Goal: Check status: Check status

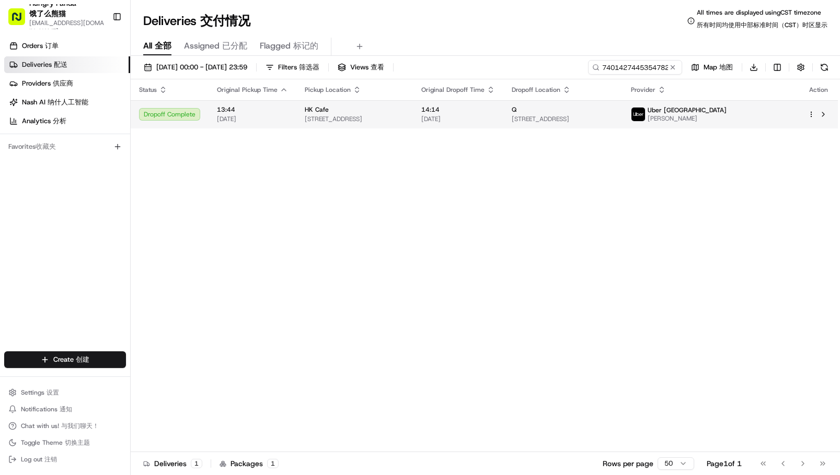
type input "740142744535478294502"
click at [482, 120] on span "[DATE]" at bounding box center [458, 119] width 74 height 8
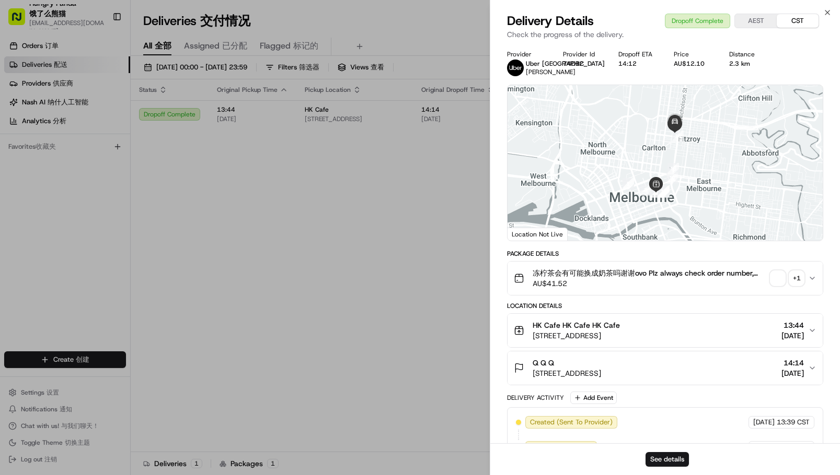
click at [777, 272] on span "button" at bounding box center [777, 278] width 15 height 15
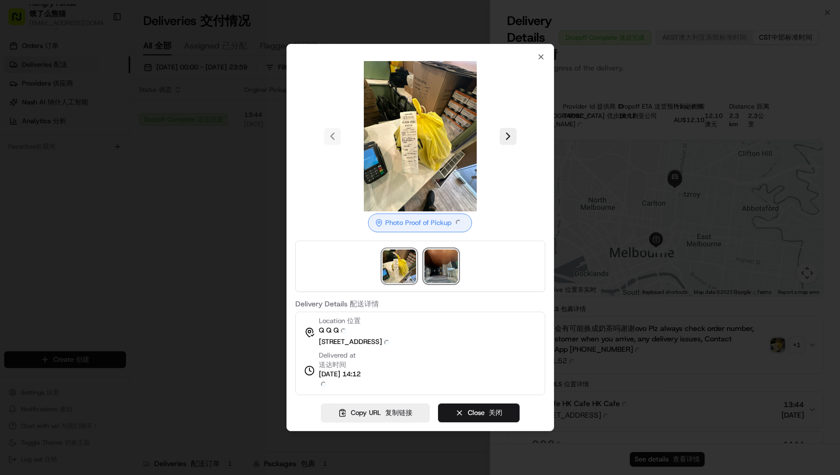
click at [446, 275] on img at bounding box center [440, 266] width 33 height 33
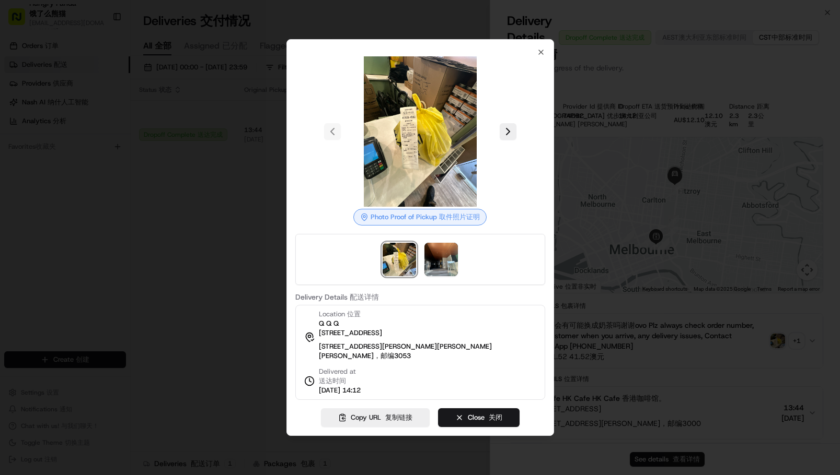
drag, startPoint x: 97, startPoint y: 154, endPoint x: 243, endPoint y: 191, distance: 150.8
click at [98, 154] on div at bounding box center [420, 237] width 840 height 475
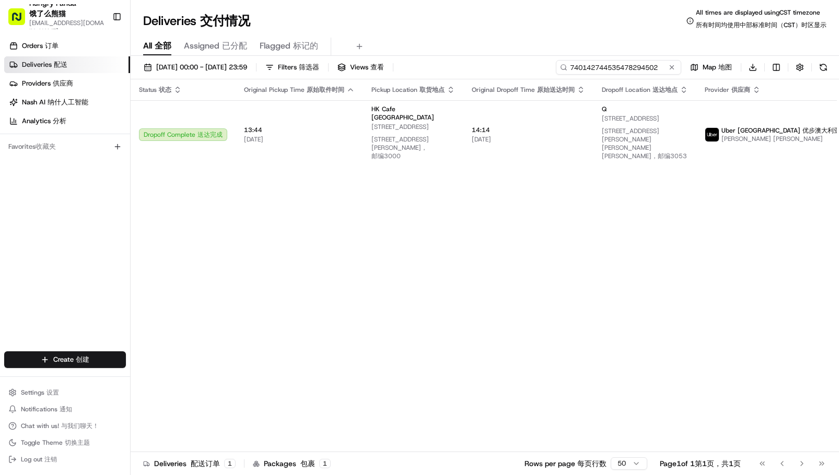
click at [618, 65] on input "740142744535478294502" at bounding box center [618, 67] width 125 height 15
paste input "061449131525170016786"
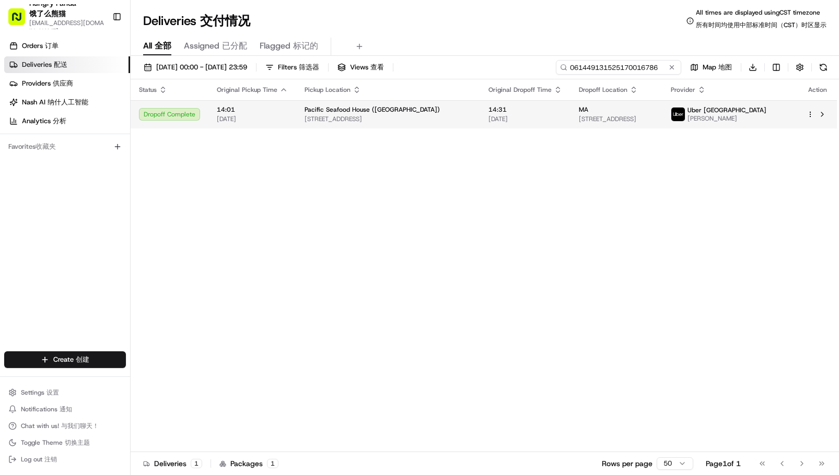
type input "061449131525170016786"
click at [495, 122] on span "[DATE]" at bounding box center [525, 119] width 74 height 8
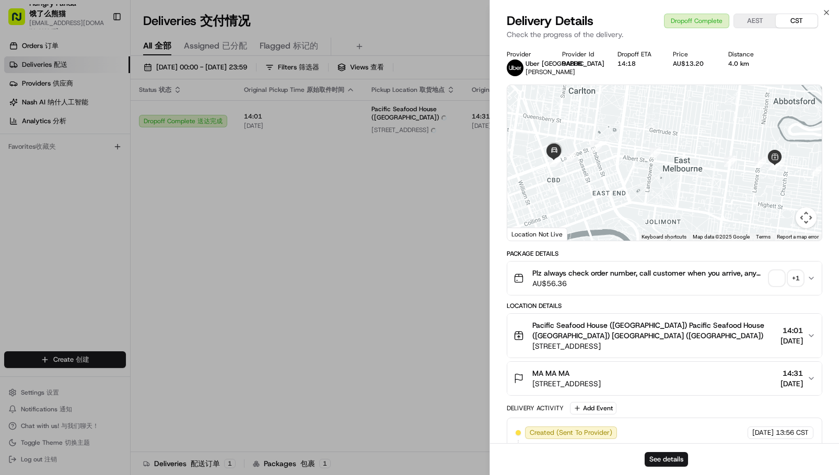
drag, startPoint x: 774, startPoint y: 268, endPoint x: 758, endPoint y: 274, distance: 17.9
click at [774, 269] on div "Plz always check order number, call customer when you arrive, any delivery issu…" at bounding box center [661, 278] width 294 height 21
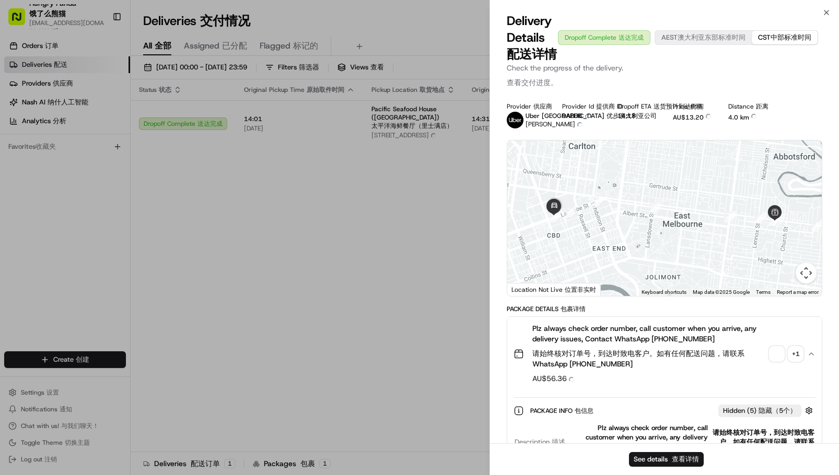
click at [780, 346] on div "Plz always check order number, call customer when you arrive, any delivery issu…" at bounding box center [661, 354] width 294 height 62
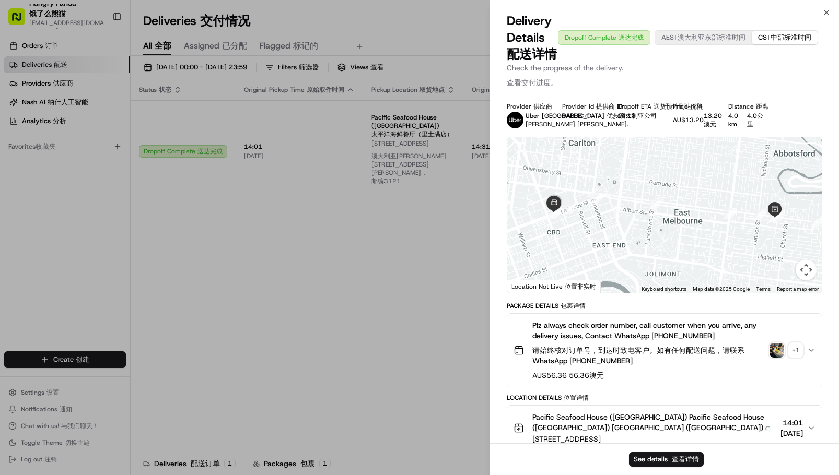
click at [781, 348] on img "button" at bounding box center [777, 350] width 15 height 15
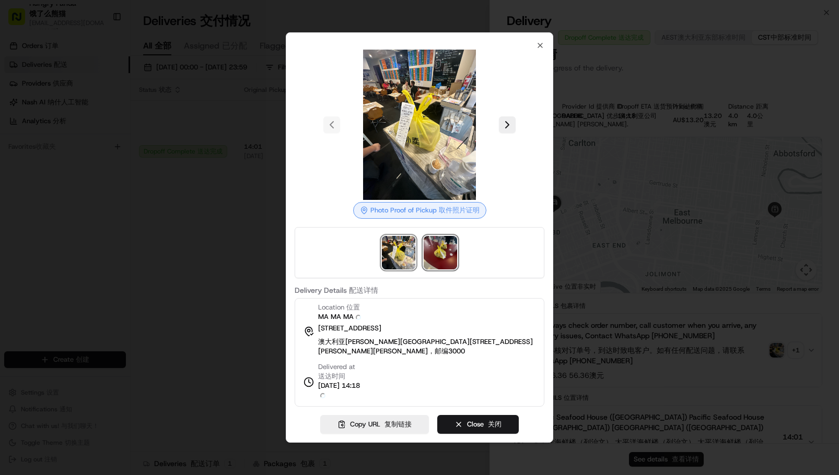
click at [440, 256] on img at bounding box center [440, 252] width 33 height 33
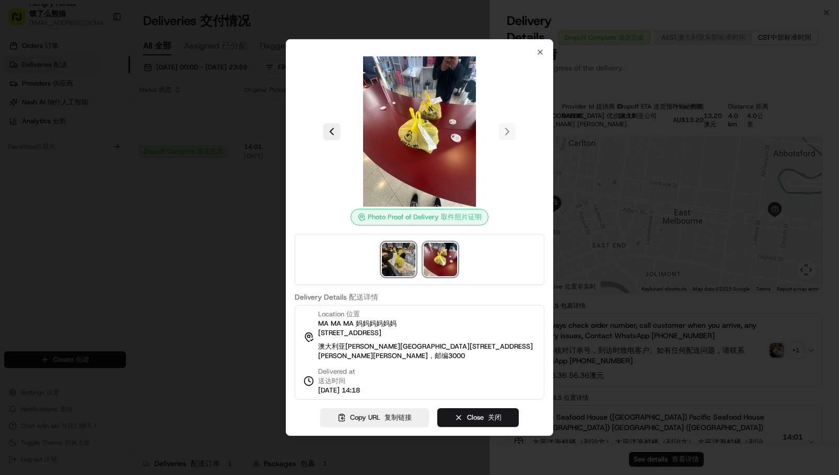
click at [395, 260] on img at bounding box center [398, 259] width 33 height 33
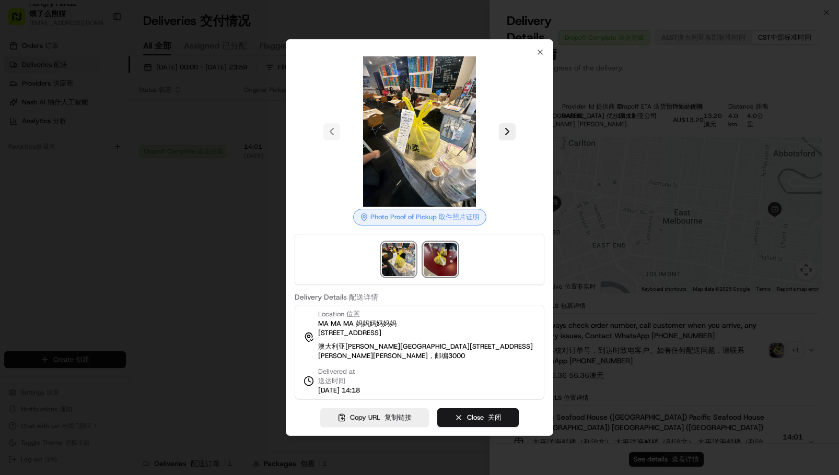
click at [446, 252] on img at bounding box center [440, 259] width 33 height 33
click at [237, 289] on div at bounding box center [419, 237] width 839 height 475
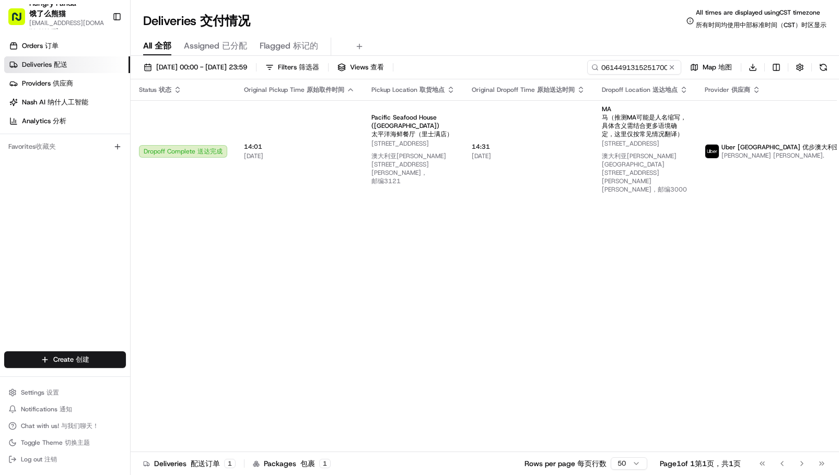
drag, startPoint x: 66, startPoint y: 435, endPoint x: 59, endPoint y: 475, distance: 40.9
click at [62, 467] on ul "Settings Settings 设置 Notifications Notifications 通知 Chat with us! Chat with us!…" at bounding box center [65, 426] width 122 height 81
drag, startPoint x: 703, startPoint y: 378, endPoint x: 680, endPoint y: 350, distance: 36.8
click at [703, 377] on div "Status Status 状态 Original Pickup Time Original Pickup Time 原始取件时间 Pickup Locati…" at bounding box center [520, 269] width 778 height 381
click at [630, 70] on input "061449131525170016786" at bounding box center [618, 67] width 125 height 15
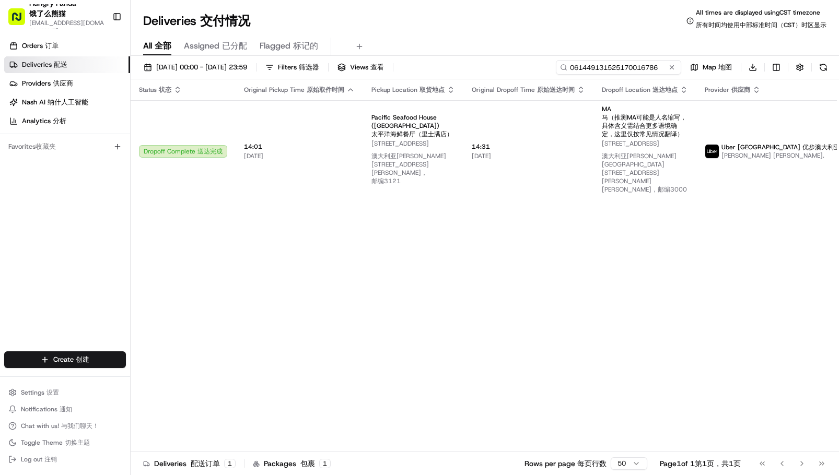
click at [630, 70] on input "061449131525170016786" at bounding box center [618, 67] width 125 height 15
paste input "160747193595776861414"
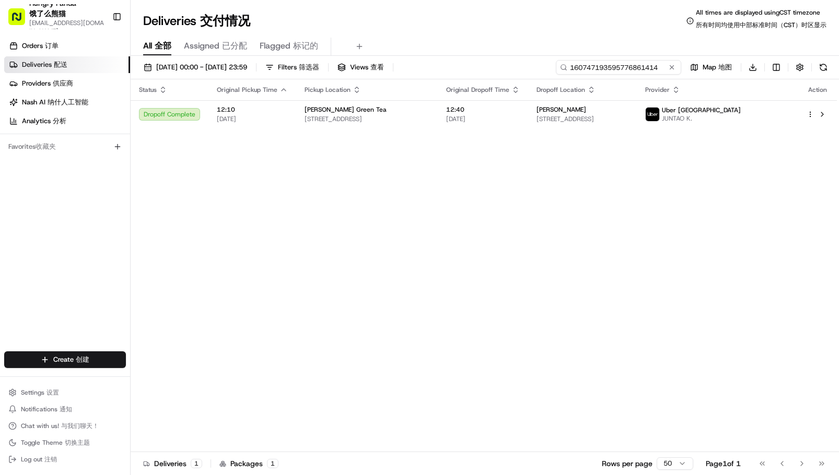
type input "160747193595776861414"
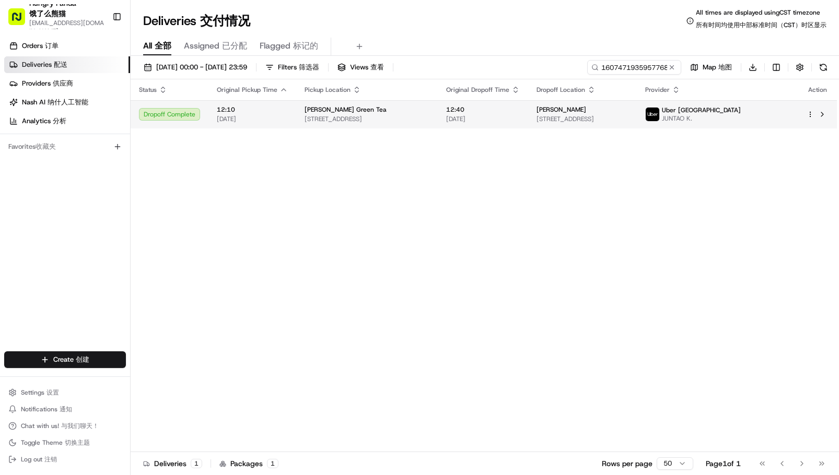
click at [438, 124] on td "[PERSON_NAME] Green Tea [STREET_ADDRESS]" at bounding box center [367, 114] width 142 height 28
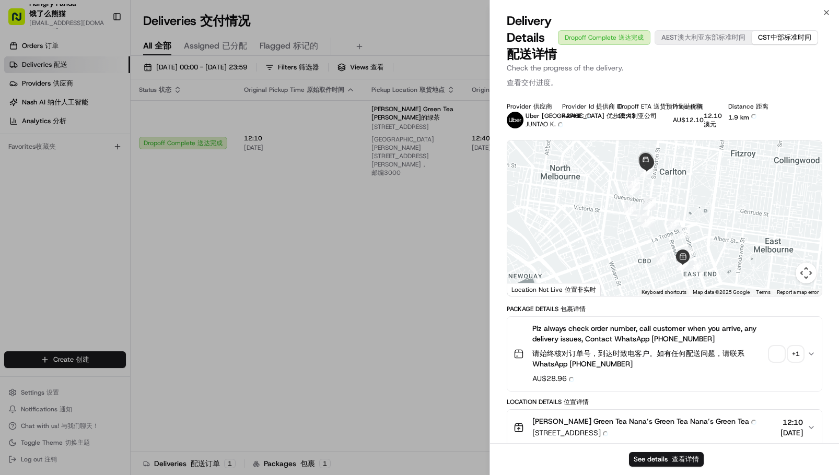
click at [768, 348] on div "Plz always check order number, call customer when you arrive, any delivery issu…" at bounding box center [661, 354] width 294 height 62
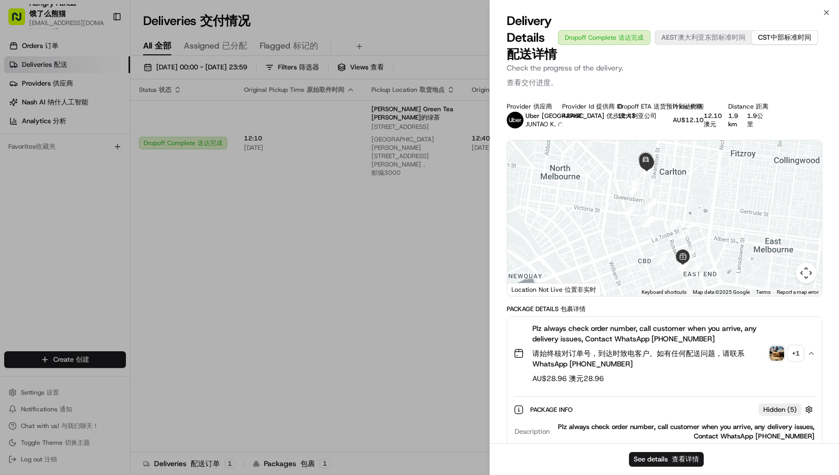
click at [771, 354] on img "button" at bounding box center [777, 353] width 15 height 15
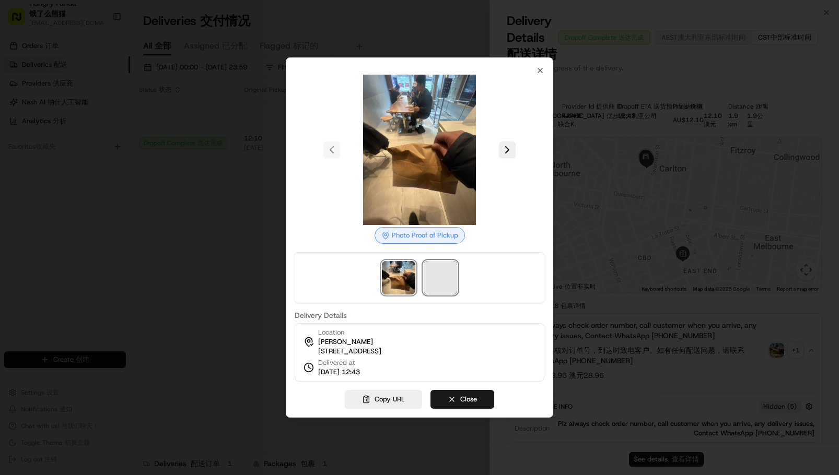
click at [448, 267] on span at bounding box center [440, 277] width 33 height 33
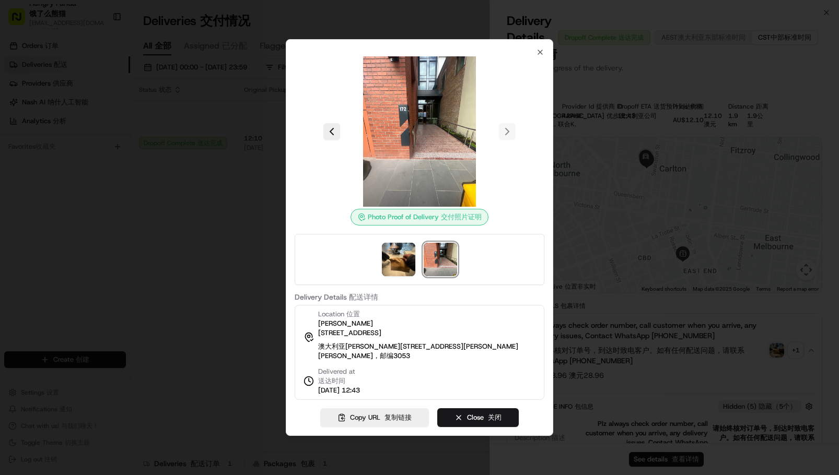
click at [255, 410] on div at bounding box center [419, 237] width 839 height 475
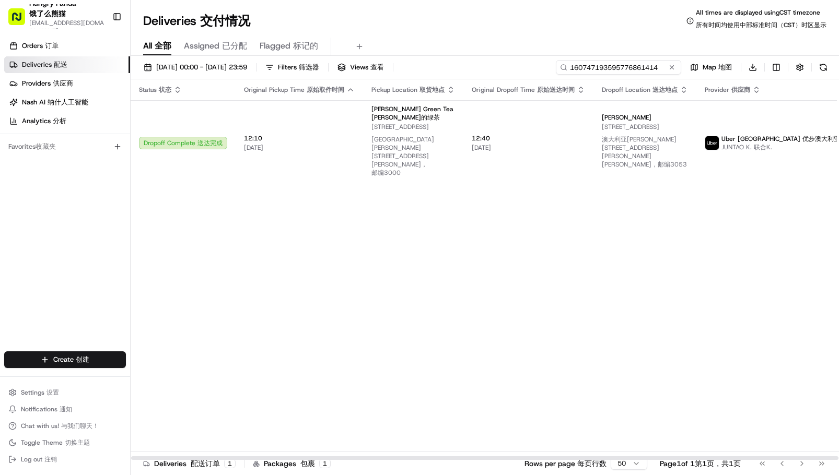
click at [612, 73] on input "160747193595776861414" at bounding box center [618, 67] width 125 height 15
click at [613, 68] on input "160747193595776861414" at bounding box center [618, 67] width 125 height 15
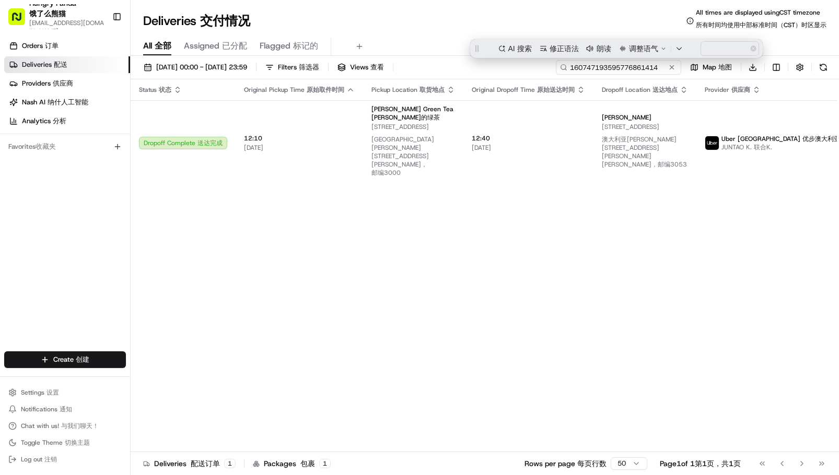
paste input "6113468675558768401192"
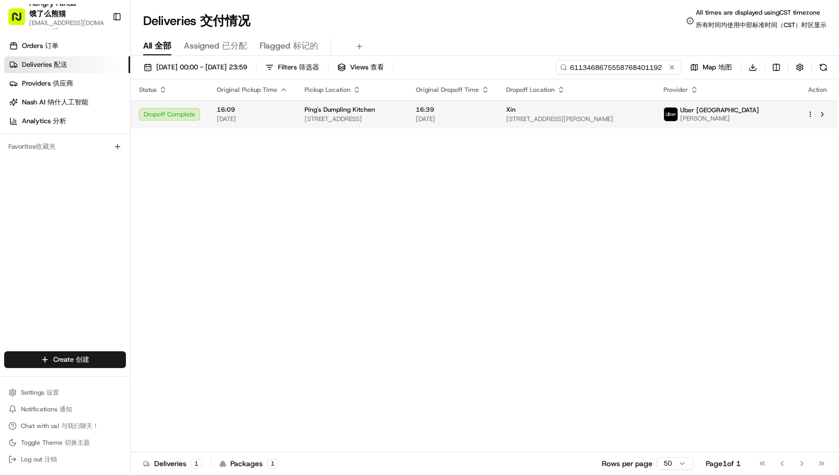
type input "6113468675558768401192"
click at [493, 105] on td "16:39 [DATE]" at bounding box center [452, 114] width 90 height 28
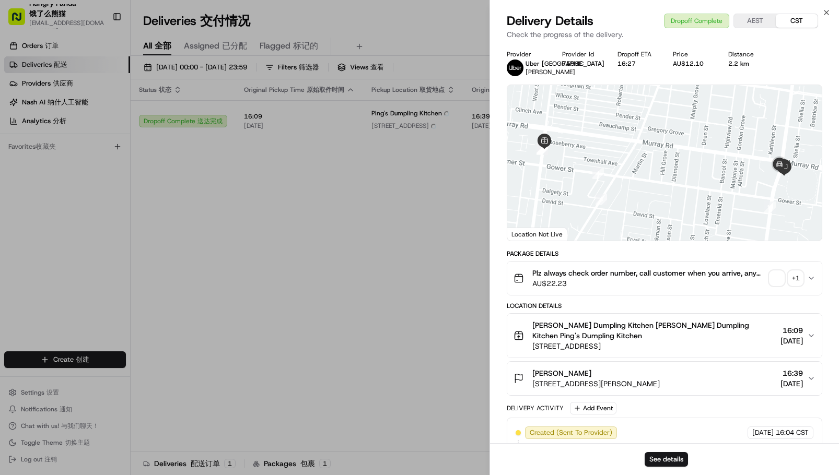
click at [771, 278] on span "button" at bounding box center [777, 278] width 15 height 15
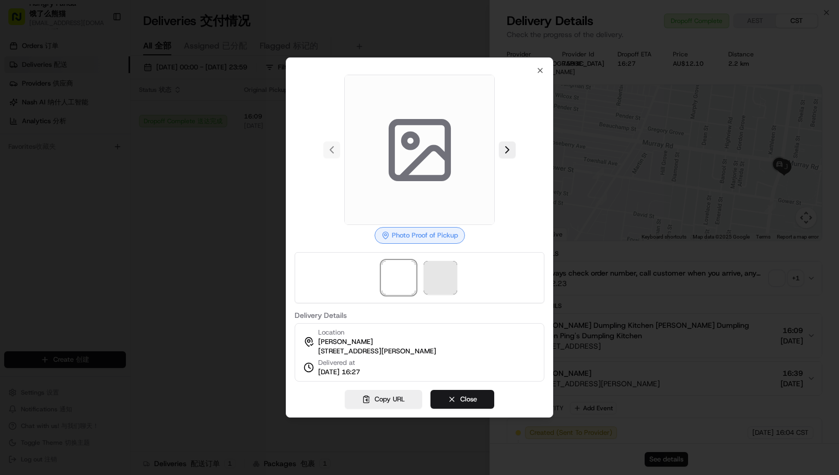
drag, startPoint x: 474, startPoint y: 259, endPoint x: 457, endPoint y: 267, distance: 19.6
click at [465, 262] on div at bounding box center [420, 277] width 250 height 51
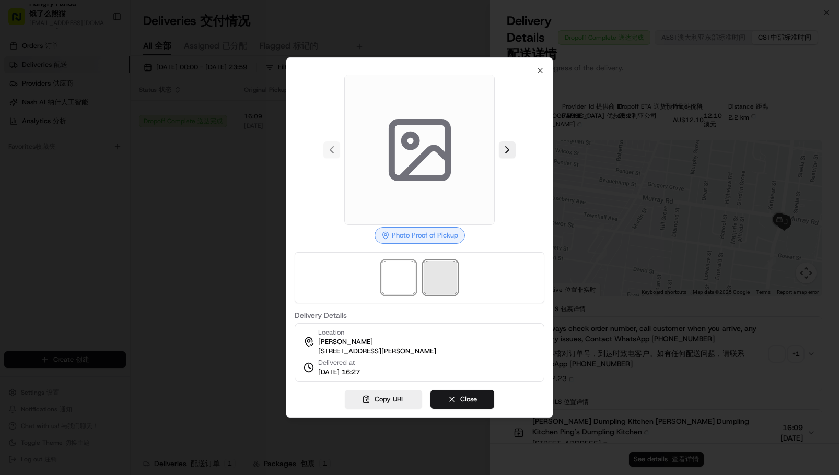
click at [456, 269] on span at bounding box center [440, 277] width 33 height 33
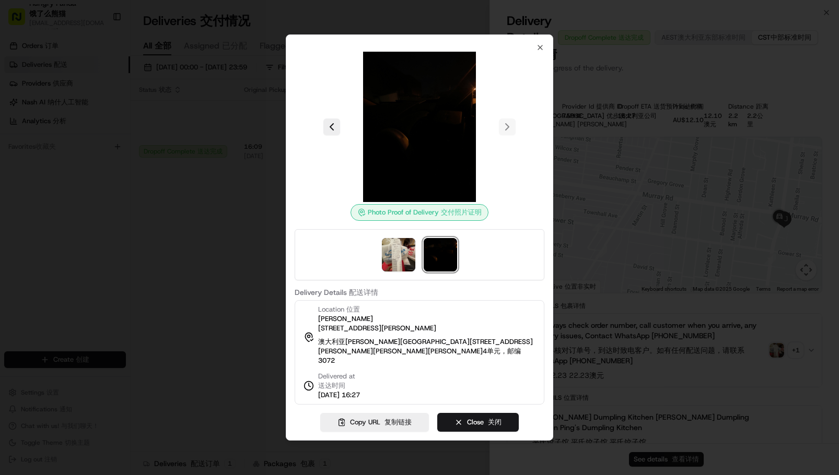
click at [56, 195] on div at bounding box center [419, 237] width 839 height 475
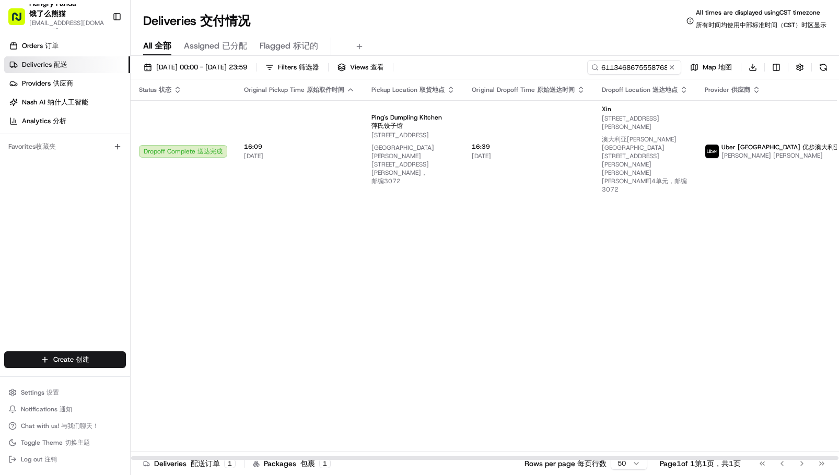
drag, startPoint x: 353, startPoint y: 261, endPoint x: 347, endPoint y: 240, distance: 22.3
click at [353, 262] on div "Status Status 状态 Original Pickup Time Original Pickup Time 原始取件时间 Pickup Locati…" at bounding box center [520, 269] width 778 height 381
click at [615, 74] on input "6113468675558768401192" at bounding box center [621, 67] width 125 height 15
click at [616, 72] on input "6113468675558768401192" at bounding box center [621, 67] width 125 height 15
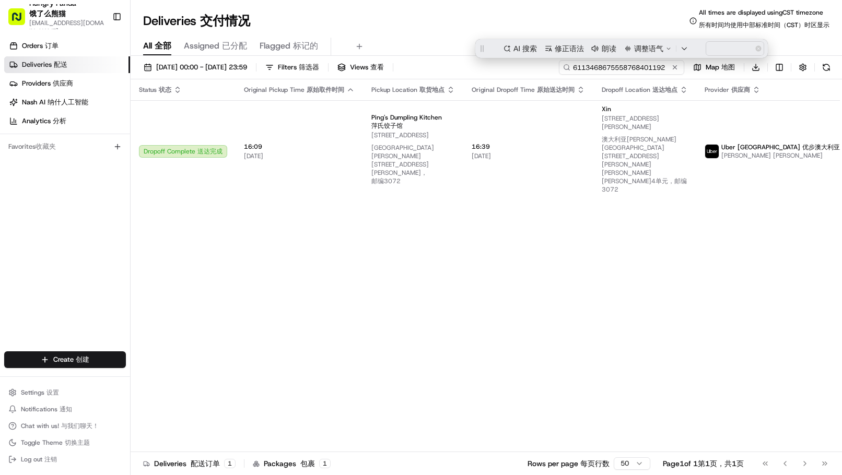
paste input "7311405225550711032260"
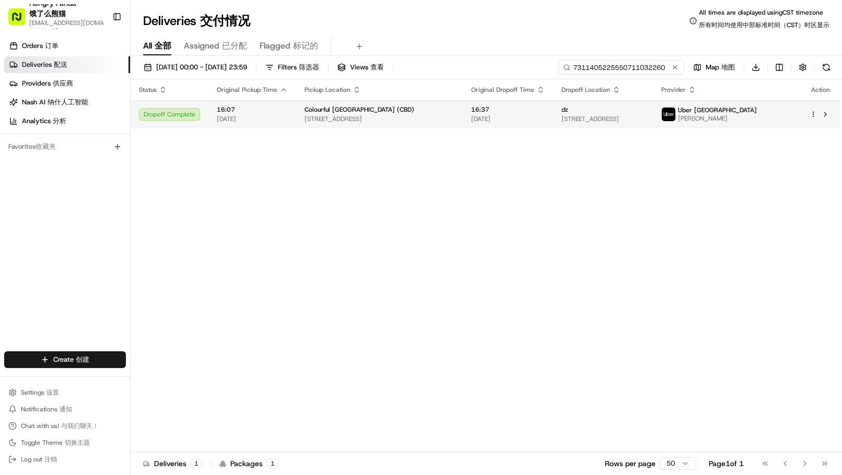
type input "7311405225550711032260"
click at [429, 119] on span "[STREET_ADDRESS]" at bounding box center [380, 119] width 150 height 8
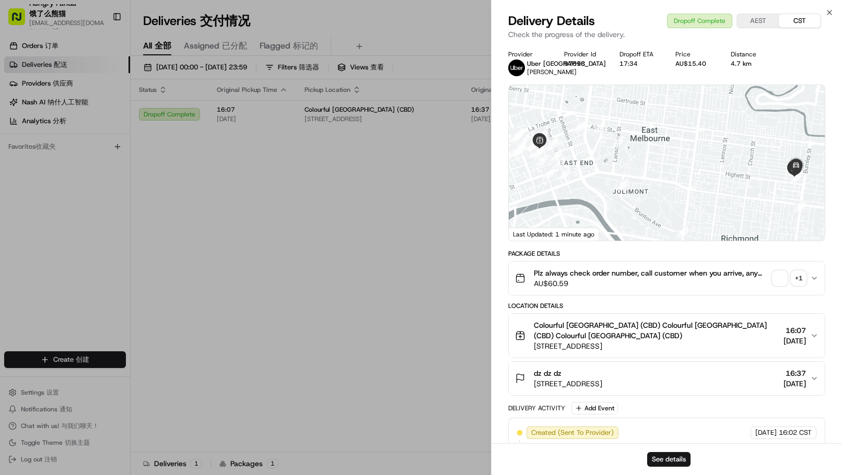
click at [776, 283] on span "button" at bounding box center [780, 278] width 15 height 15
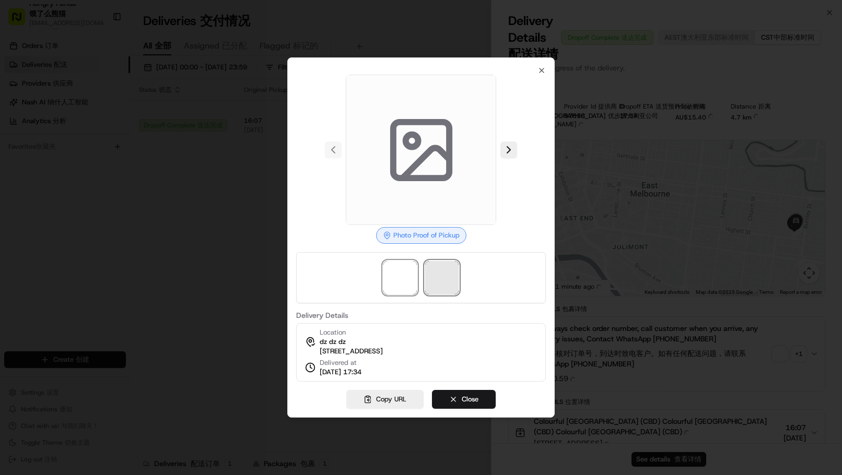
click at [436, 273] on span at bounding box center [441, 277] width 33 height 33
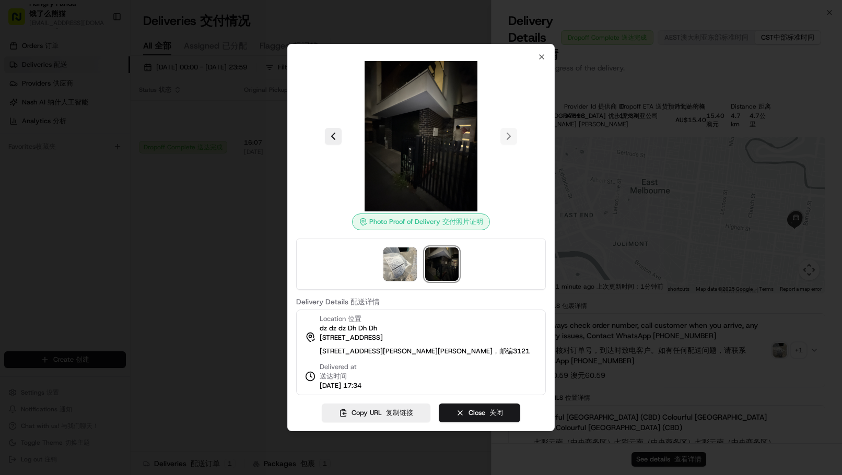
click at [169, 321] on div at bounding box center [421, 237] width 842 height 475
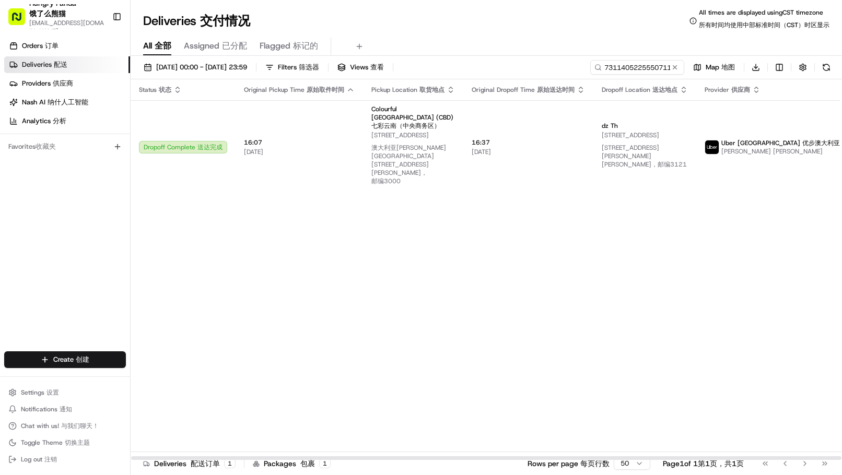
click at [741, 252] on div "Status Status 状态 Original Pickup Time Original Pickup Time 原始取件时间 Pickup Locati…" at bounding box center [520, 269] width 778 height 381
click at [631, 75] on div "[DATE] 00:00 - [DATE] 23:59 [DATE] 00:00 - [DATE] 23:59 17/08/202500:00-17/08/2…" at bounding box center [487, 69] width 712 height 19
click at [631, 68] on input "7311405225550711032260" at bounding box center [621, 67] width 125 height 15
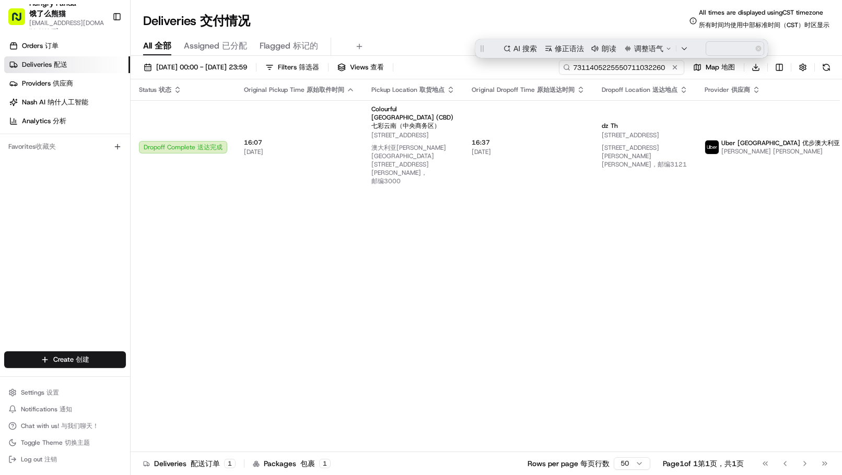
paste input "218440115259787881072"
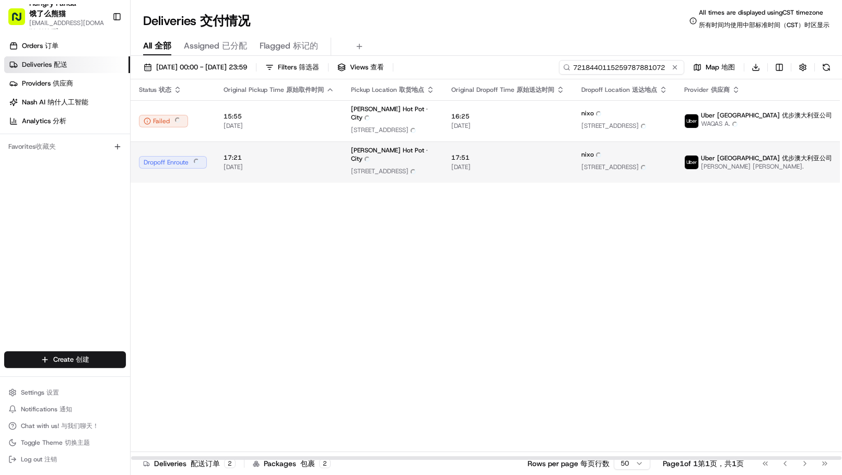
type input "7218440115259787881072"
click at [521, 148] on td "17:51 17:51 [DATE] [DATE]" at bounding box center [508, 162] width 130 height 41
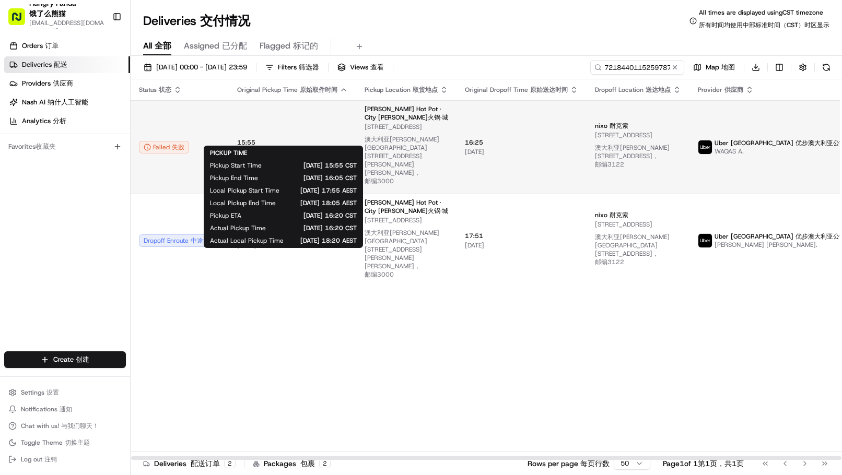
click at [277, 148] on span "[DATE] [DATE]" at bounding box center [292, 152] width 111 height 8
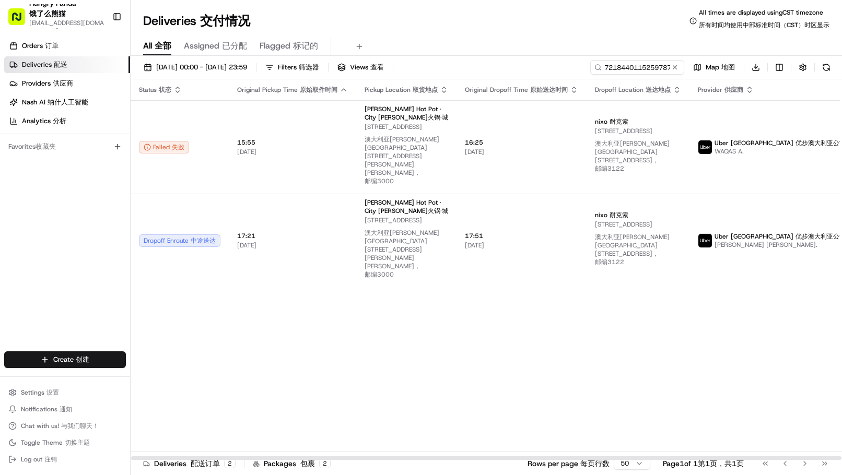
drag, startPoint x: 348, startPoint y: 371, endPoint x: 291, endPoint y: 400, distance: 63.8
click at [346, 371] on div "Status Status 状态 Original Pickup Time Original Pickup Time 原始取件时间 Pickup Locati…" at bounding box center [517, 269] width 772 height 381
click at [103, 214] on div "Orders Orders 订单 Deliveries Deliveries 配送 Providers Providers 供应商 Nash AI Nash …" at bounding box center [65, 195] width 130 height 324
click at [315, 335] on div "Status Status 状态 Original Pickup Time Original Pickup Time 原始取件时间 Pickup Locati…" at bounding box center [517, 269] width 772 height 381
